Goal: Find specific page/section: Find specific page/section

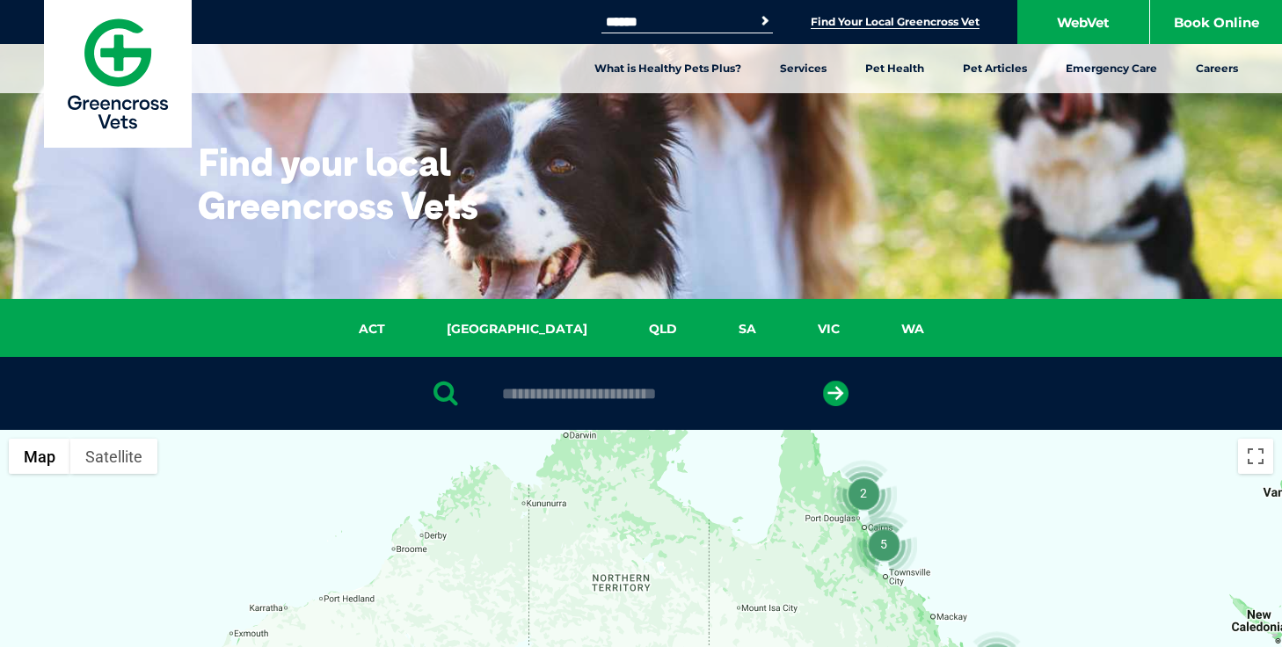
click at [517, 328] on link "[GEOGRAPHIC_DATA]" at bounding box center [517, 329] width 202 height 20
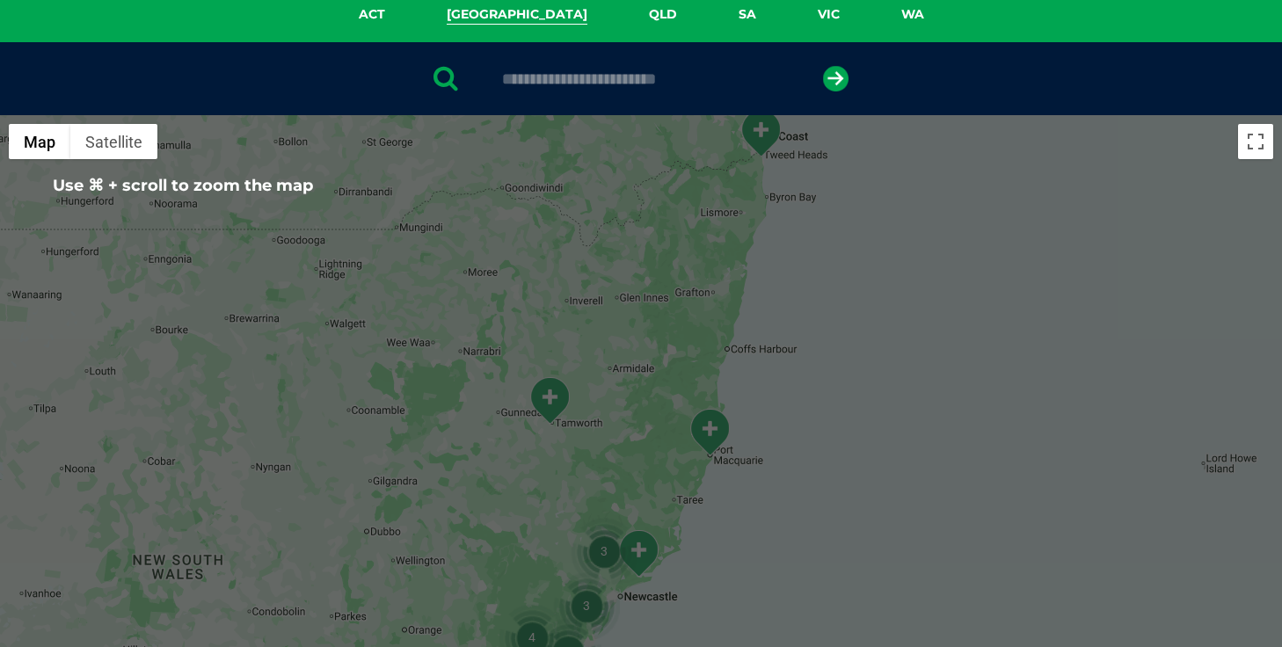
scroll to position [242, 0]
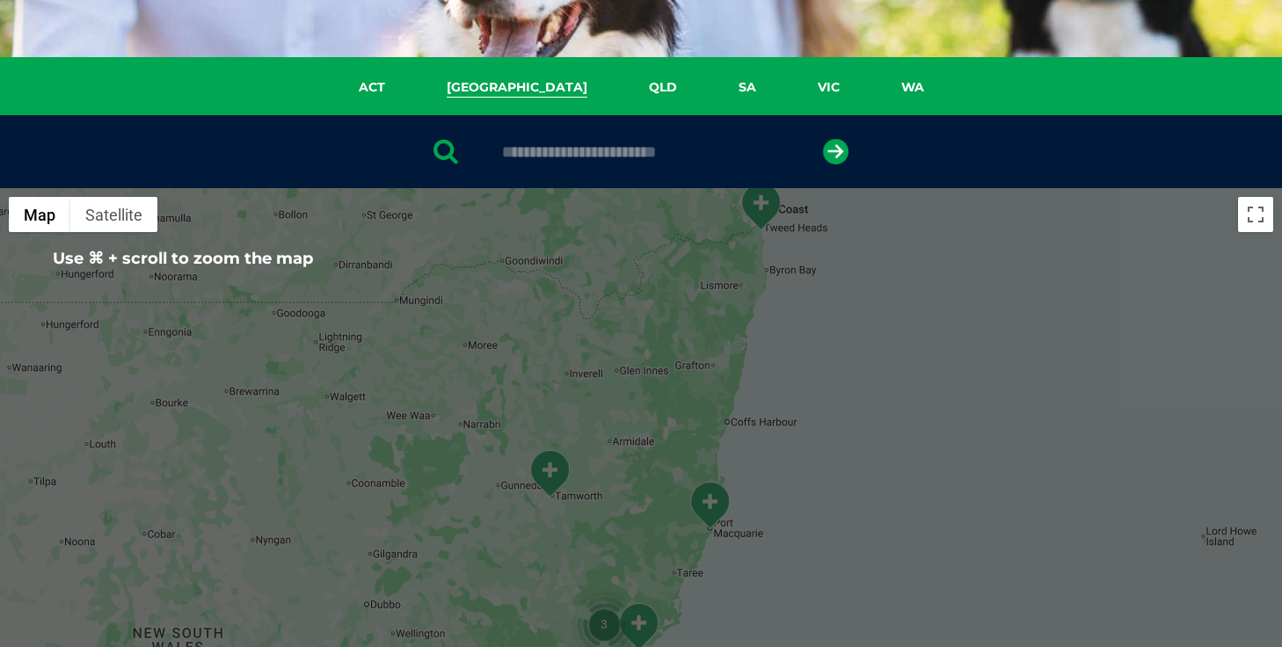
click at [582, 159] on input "text" at bounding box center [640, 152] width 295 height 18
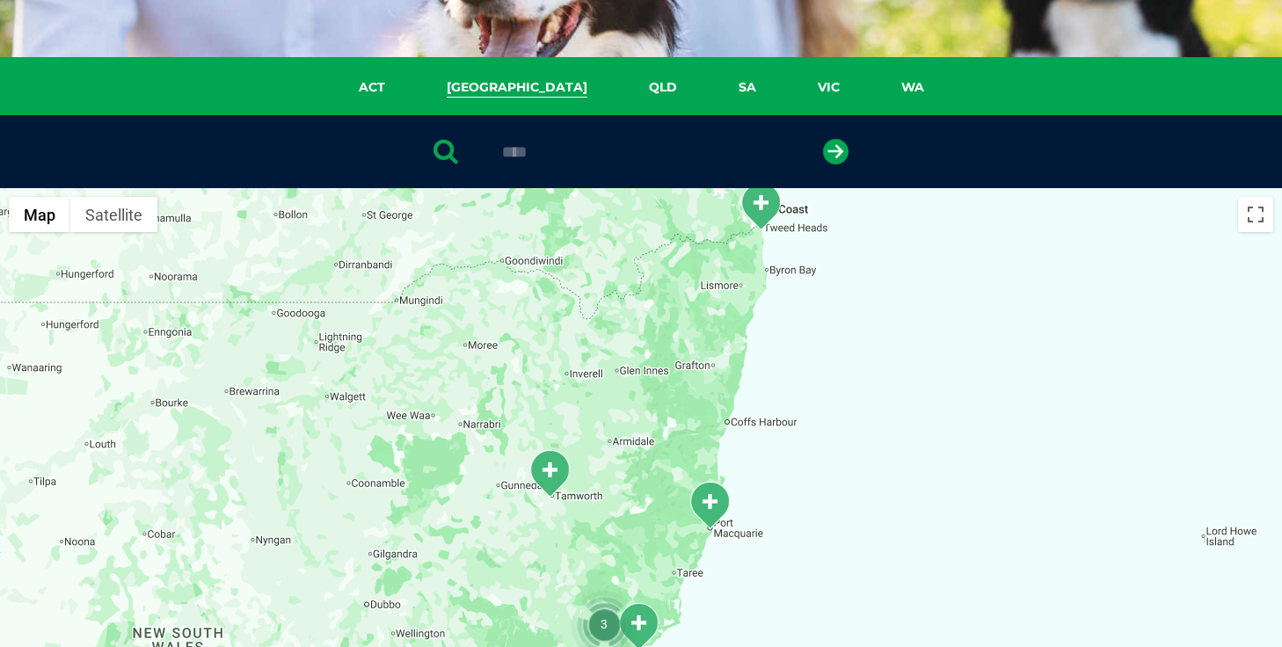
type input "****"
click at [823, 139] on button "submit" at bounding box center [835, 151] width 25 height 25
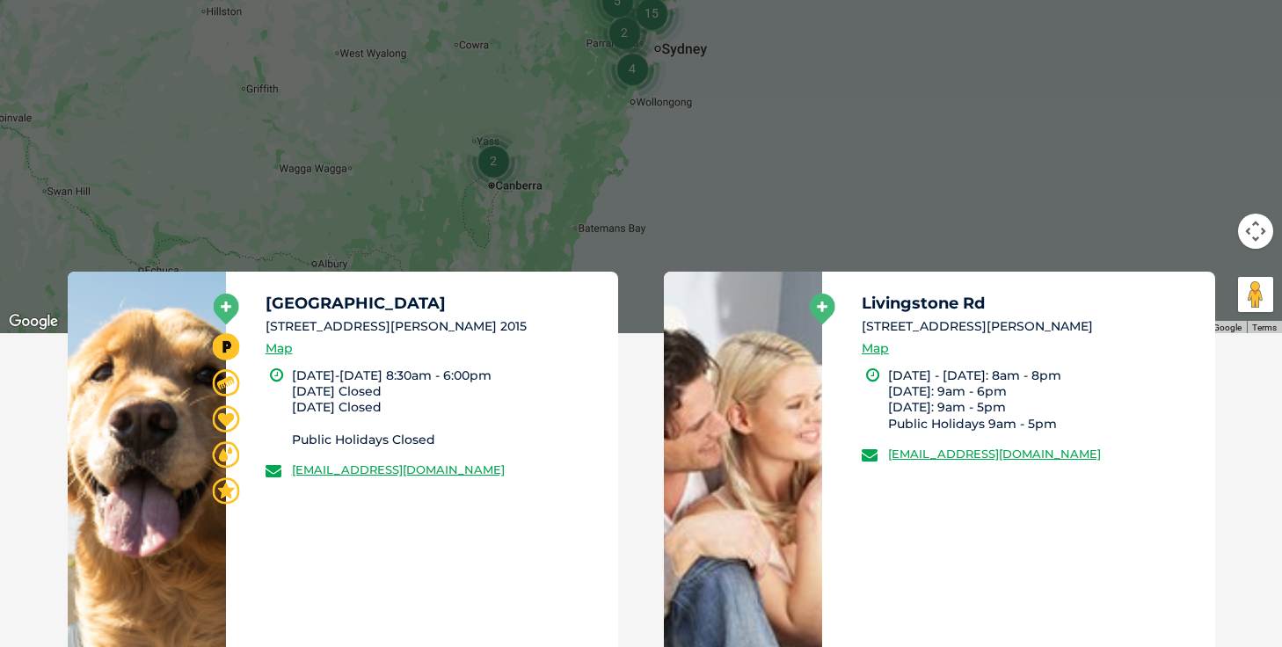
scroll to position [768, 0]
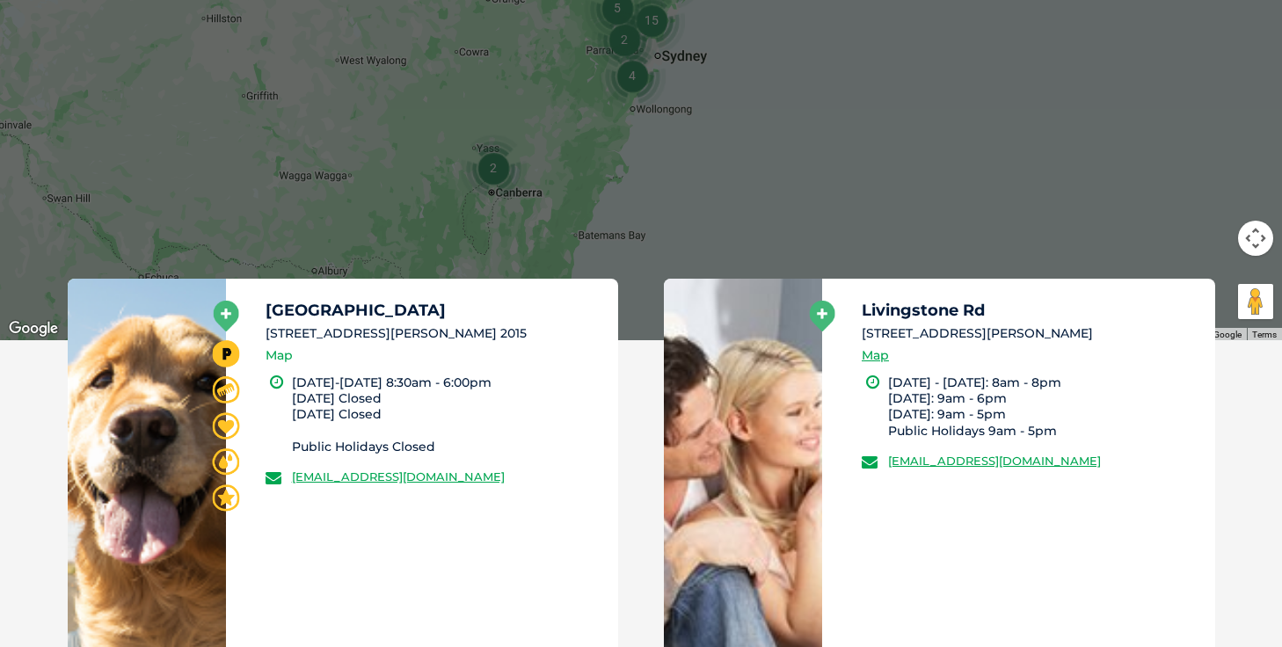
click at [280, 351] on link "Map" at bounding box center [279, 356] width 27 height 20
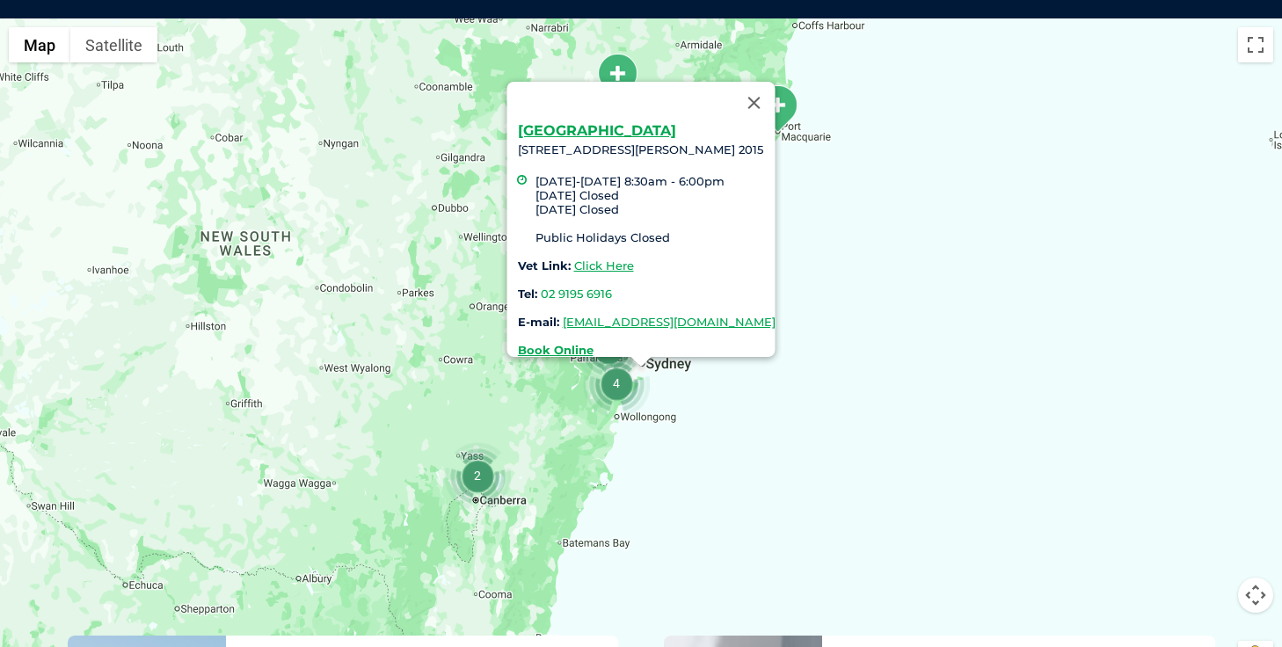
scroll to position [403, 0]
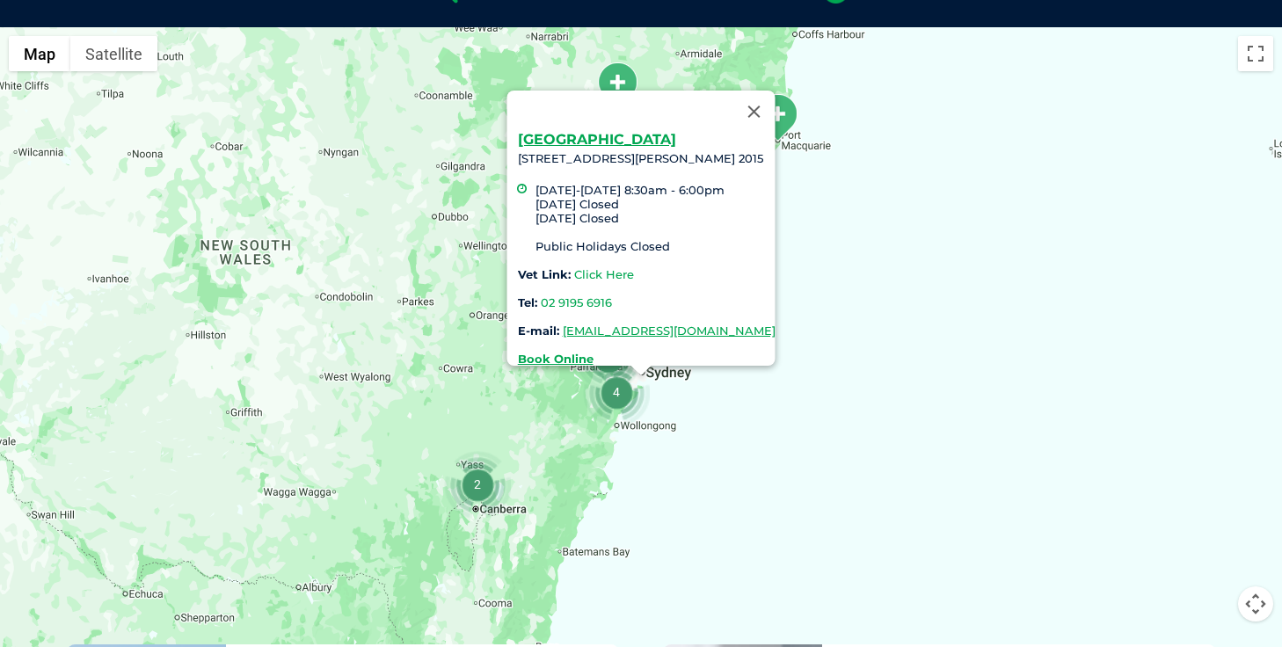
click at [574, 267] on link "Click Here" at bounding box center [604, 274] width 60 height 14
